Goal: Information Seeking & Learning: Learn about a topic

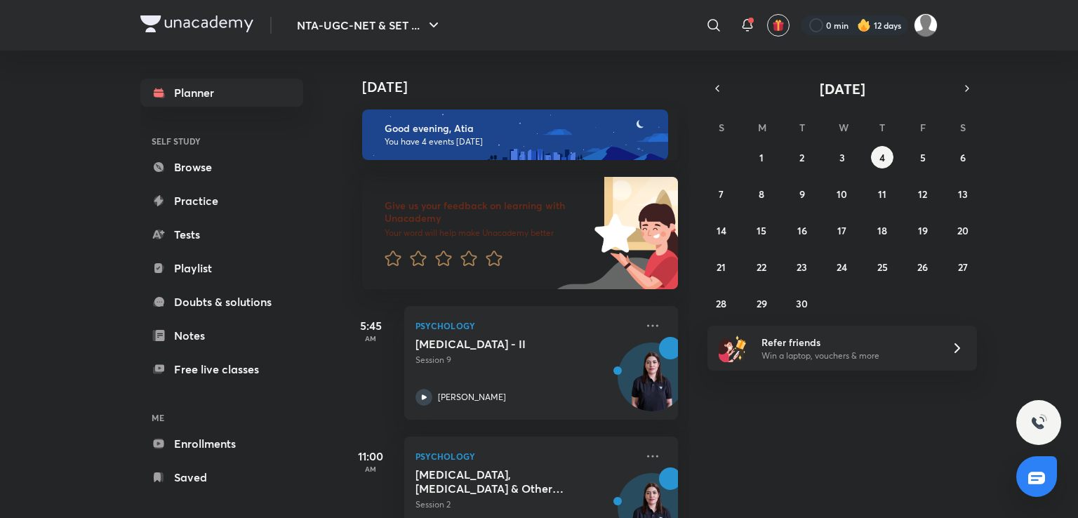
click at [1065, 60] on div "[DATE] Good evening, Atia You have 4 events [DATE] Give us your feedback on lea…" at bounding box center [708, 284] width 733 height 467
click at [838, 159] on button "3" at bounding box center [842, 157] width 22 height 22
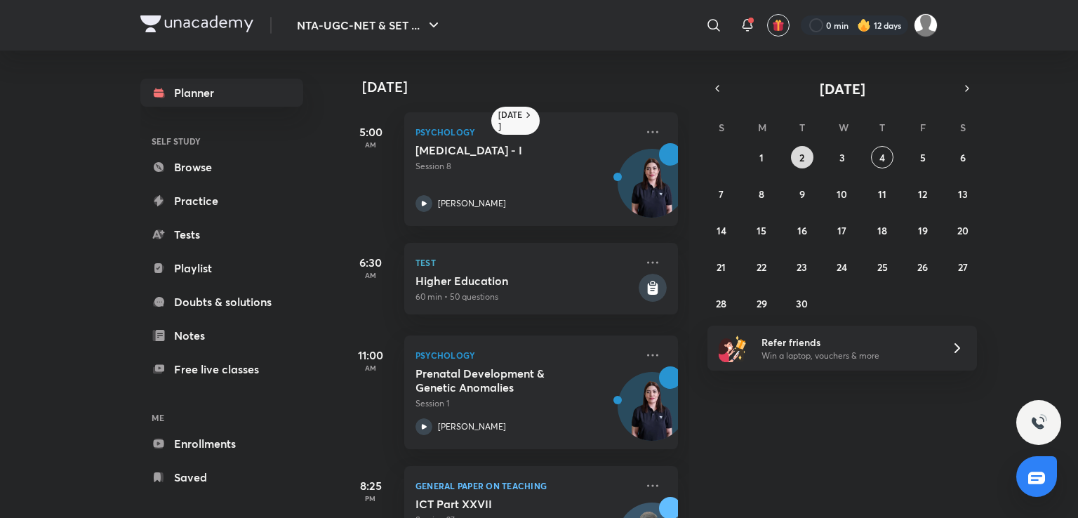
click at [801, 166] on button "2" at bounding box center [802, 157] width 22 height 22
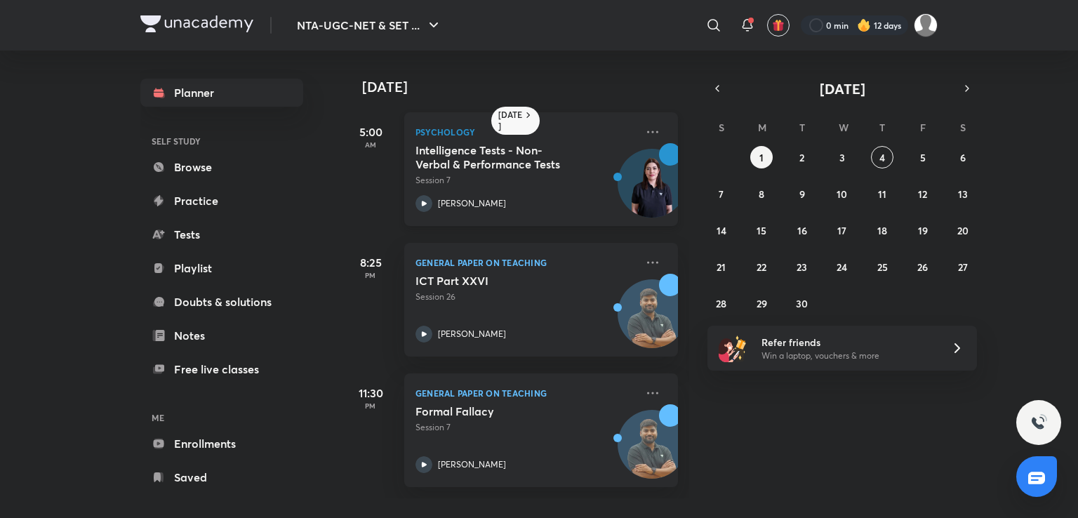
click at [618, 166] on img at bounding box center [651, 189] width 67 height 67
click at [845, 162] on button "3" at bounding box center [842, 157] width 22 height 22
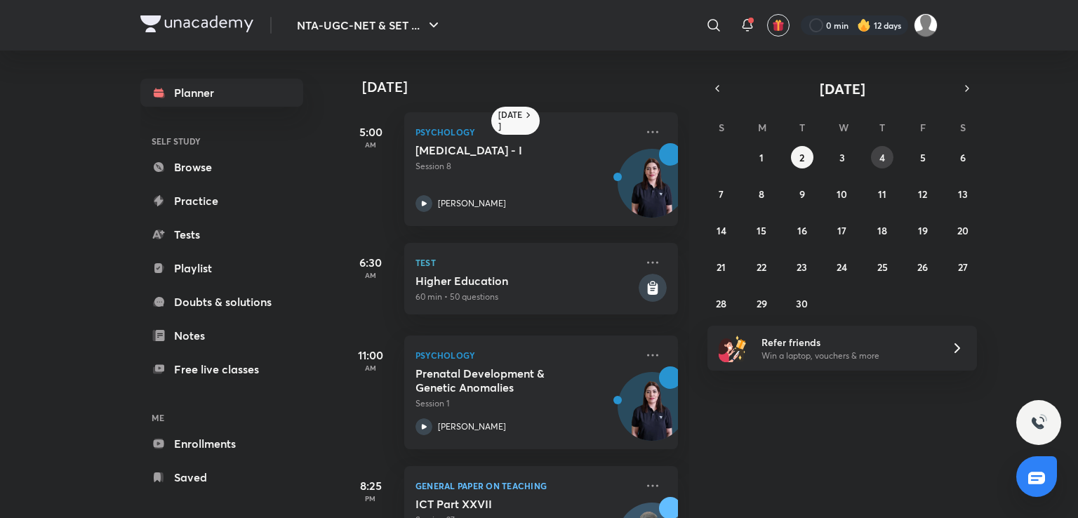
click at [879, 158] on abbr "4" at bounding box center [882, 157] width 6 height 13
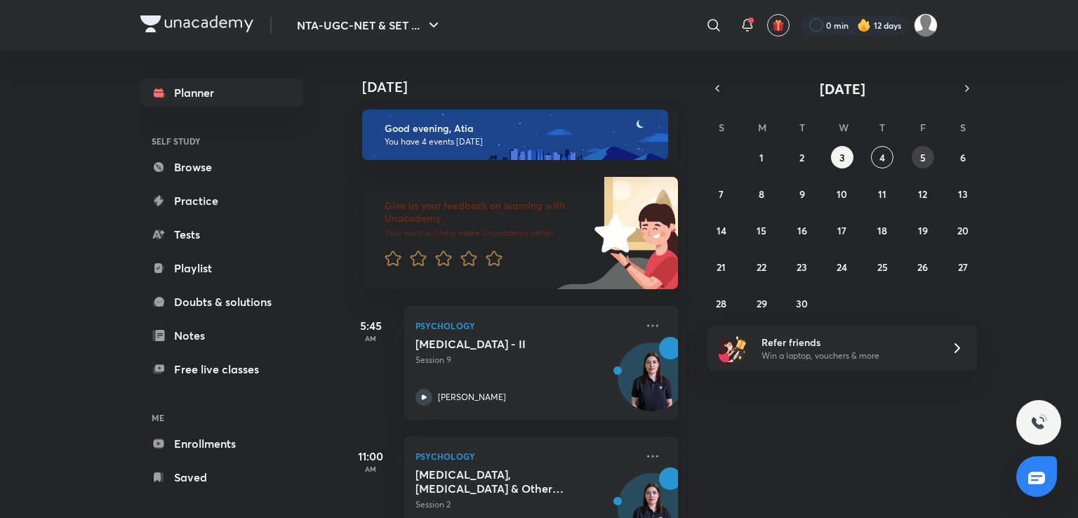
click at [923, 161] on abbr "5" at bounding box center [923, 157] width 6 height 13
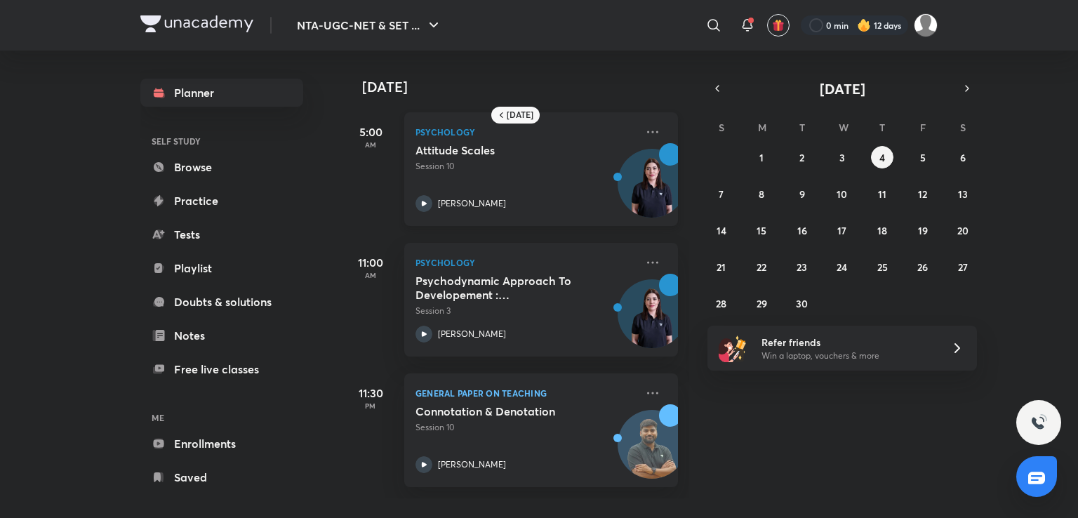
click at [648, 222] on div "Psychology Attitude Scales Session 10 [PERSON_NAME]" at bounding box center [541, 169] width 274 height 114
click at [965, 158] on abbr "6" at bounding box center [963, 157] width 6 height 13
drag, startPoint x: 786, startPoint y: 231, endPoint x: 817, endPoint y: 216, distance: 34.2
click at [817, 216] on div "31 1 2 3 4 5 6 7 8 9 10 11 12 13 14 15 16 17 18 19 20 21 22 23 24 25 26 27 28 2…" at bounding box center [841, 230] width 269 height 168
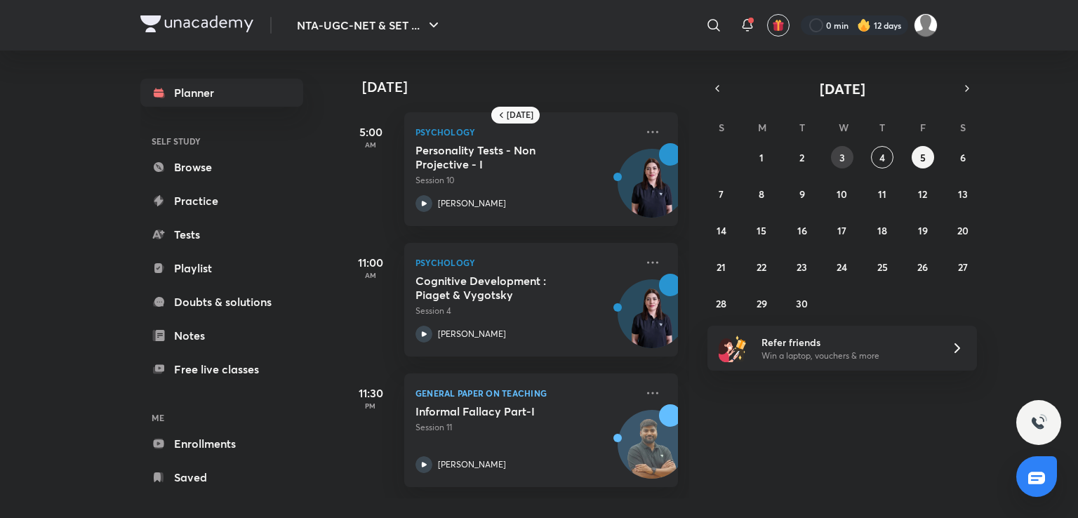
click at [842, 151] on abbr "3" at bounding box center [842, 157] width 6 height 13
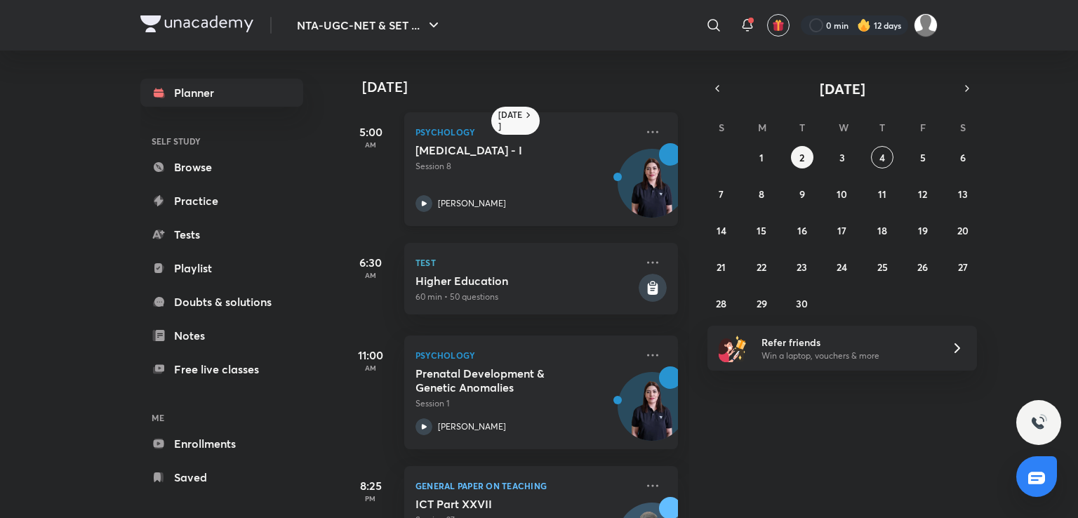
click at [561, 178] on div "[MEDICAL_DATA] - I Session 8 [PERSON_NAME]" at bounding box center [525, 177] width 220 height 69
